Goal: Obtain resource: Obtain resource

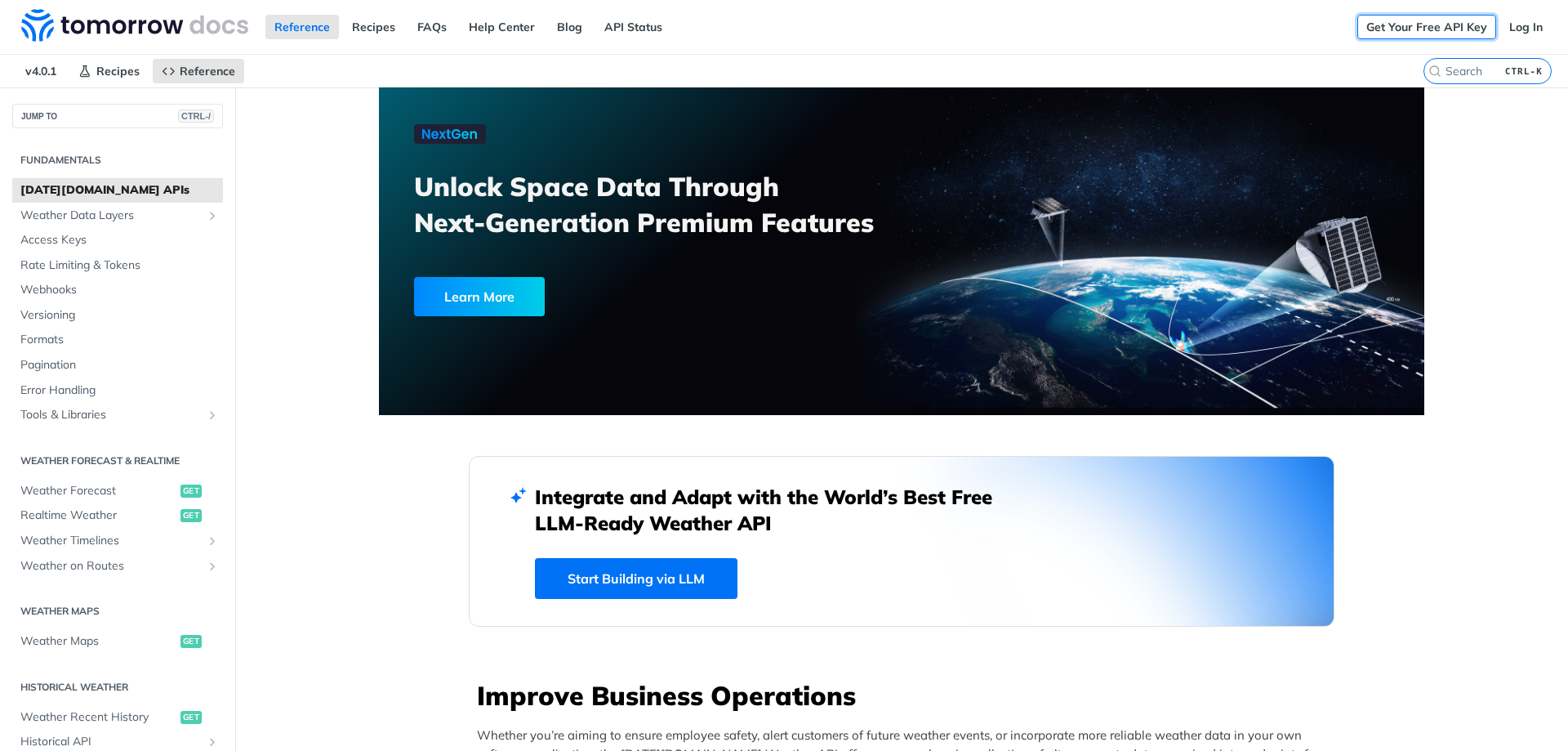
click at [1450, 26] on link "Get Your Free API Key" at bounding box center [1427, 27] width 139 height 25
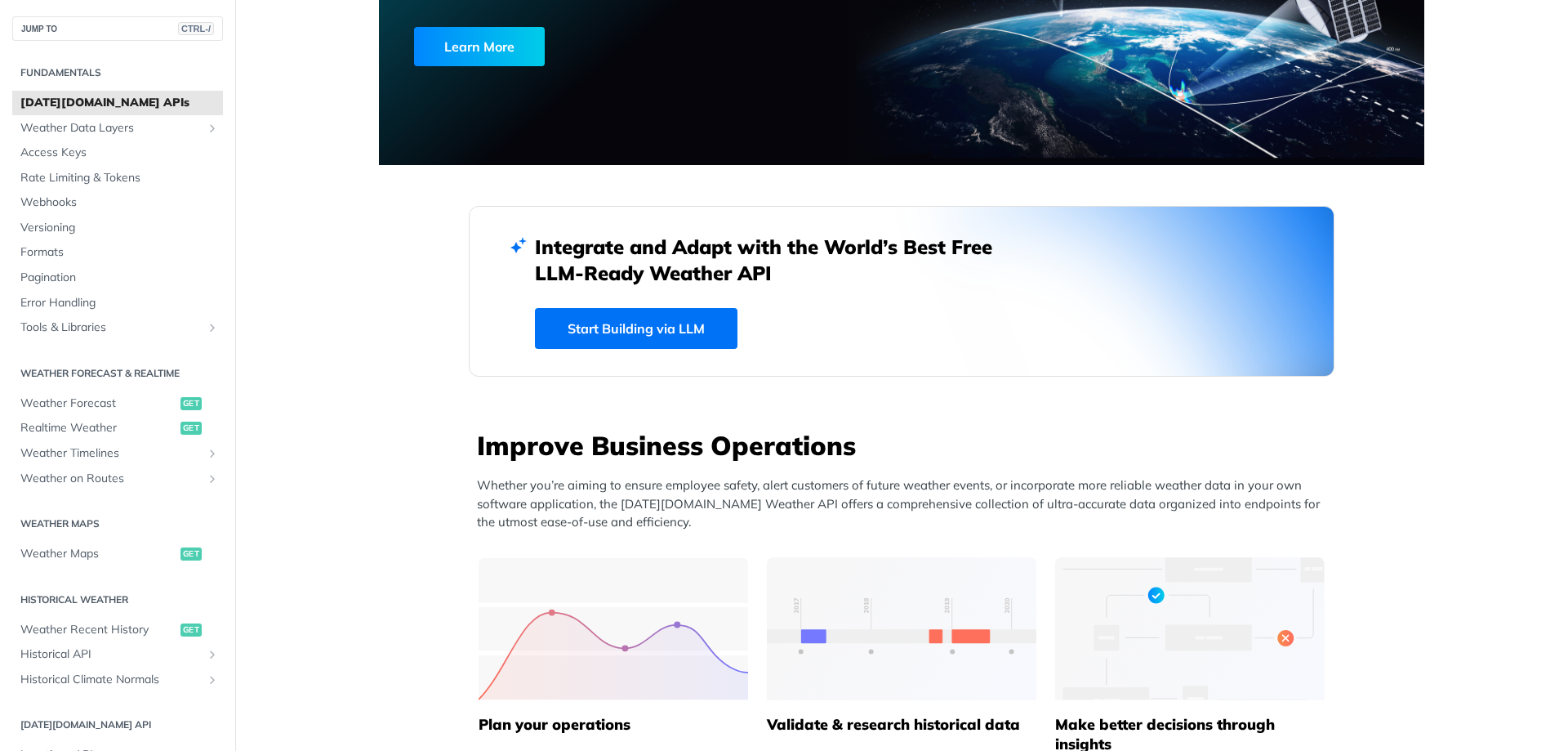
scroll to position [327, 0]
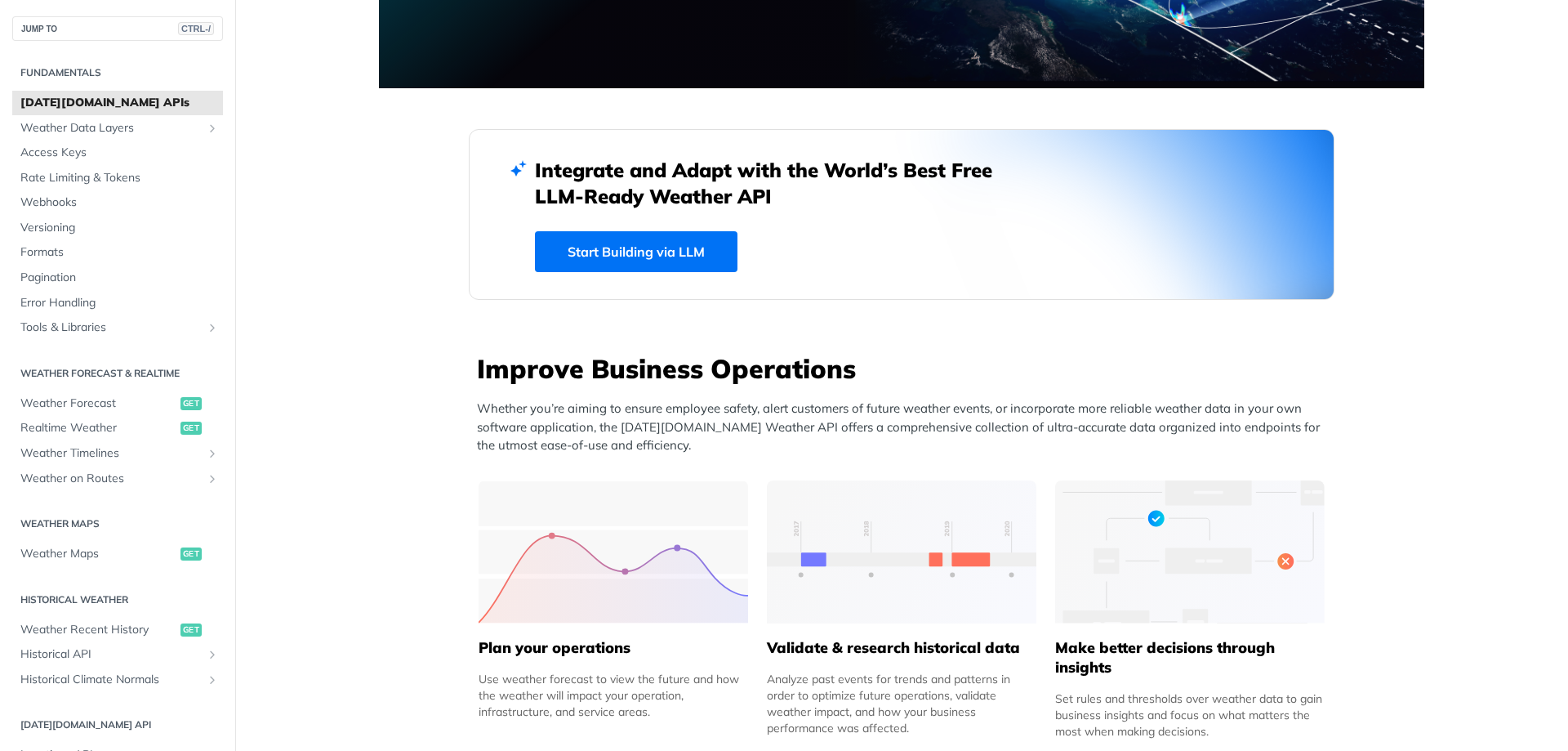
click at [654, 258] on link "Start Building via LLM" at bounding box center [636, 252] width 202 height 41
